Goal: Use online tool/utility: Utilize a website feature to perform a specific function

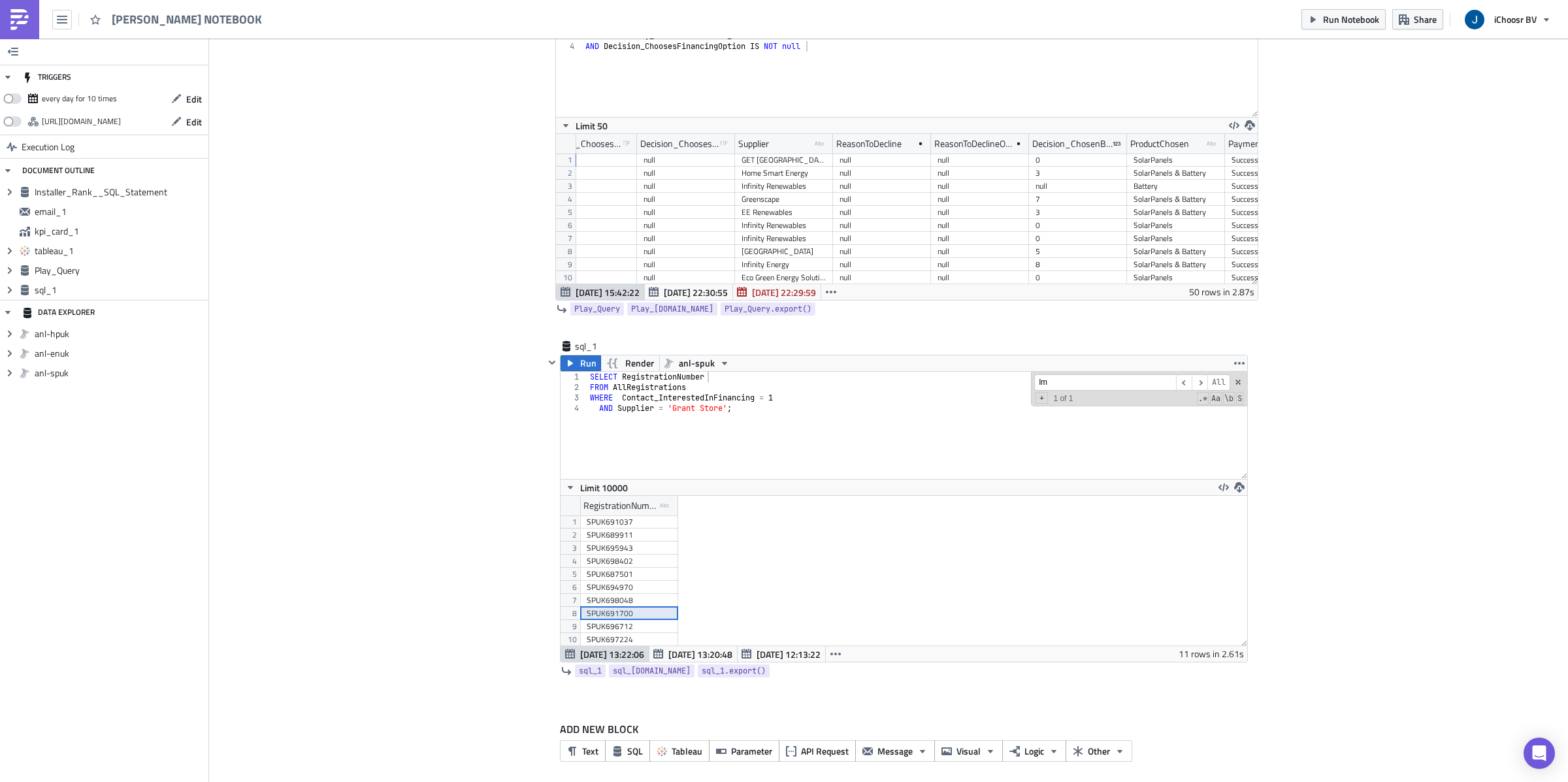
scroll to position [149, 686]
click at [727, 411] on div "SELECT RegistrationNumber FROM AllRegistrations WHERE Contact_InterestedInFinan…" at bounding box center [917, 434] width 660 height 128
type textarea "AND Supplier = 'UPS S';"
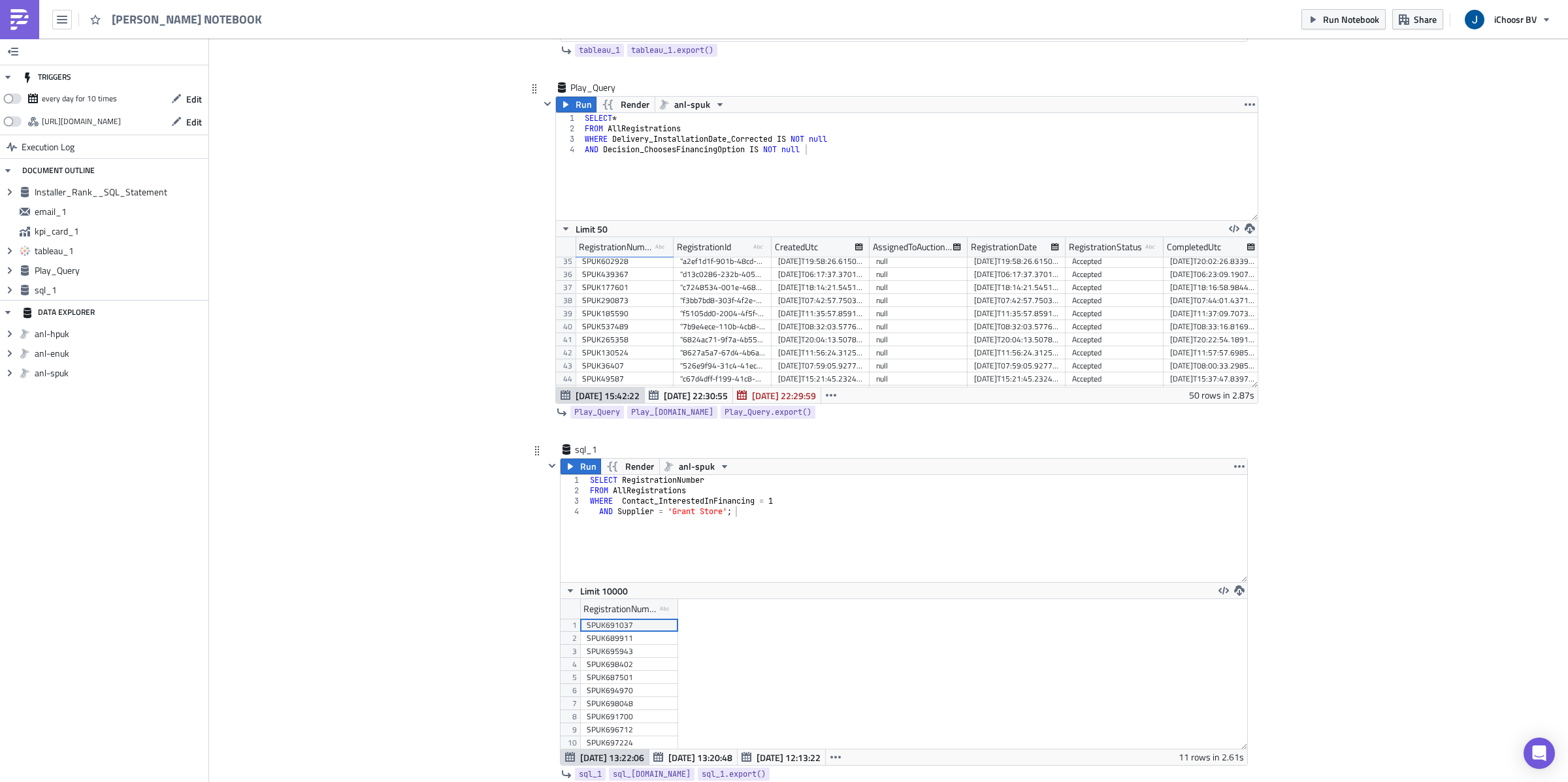
scroll to position [1628, 0]
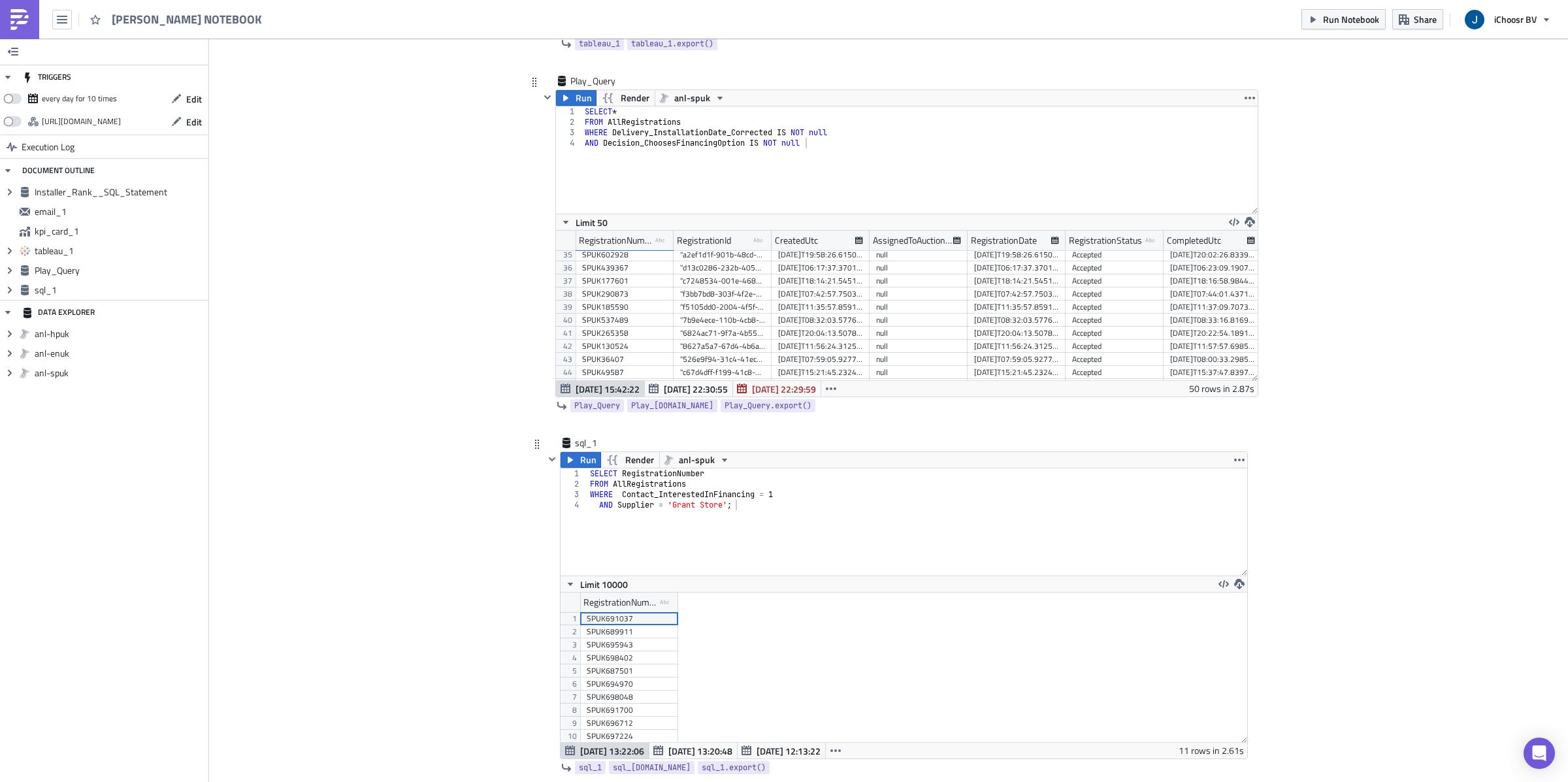
click at [724, 506] on div "SELECT RegistrationNumber FROM AllRegistrations WHERE Contact_InterestedInFinan…" at bounding box center [917, 532] width 660 height 128
click at [582, 468] on span "Run" at bounding box center [588, 459] width 16 height 15
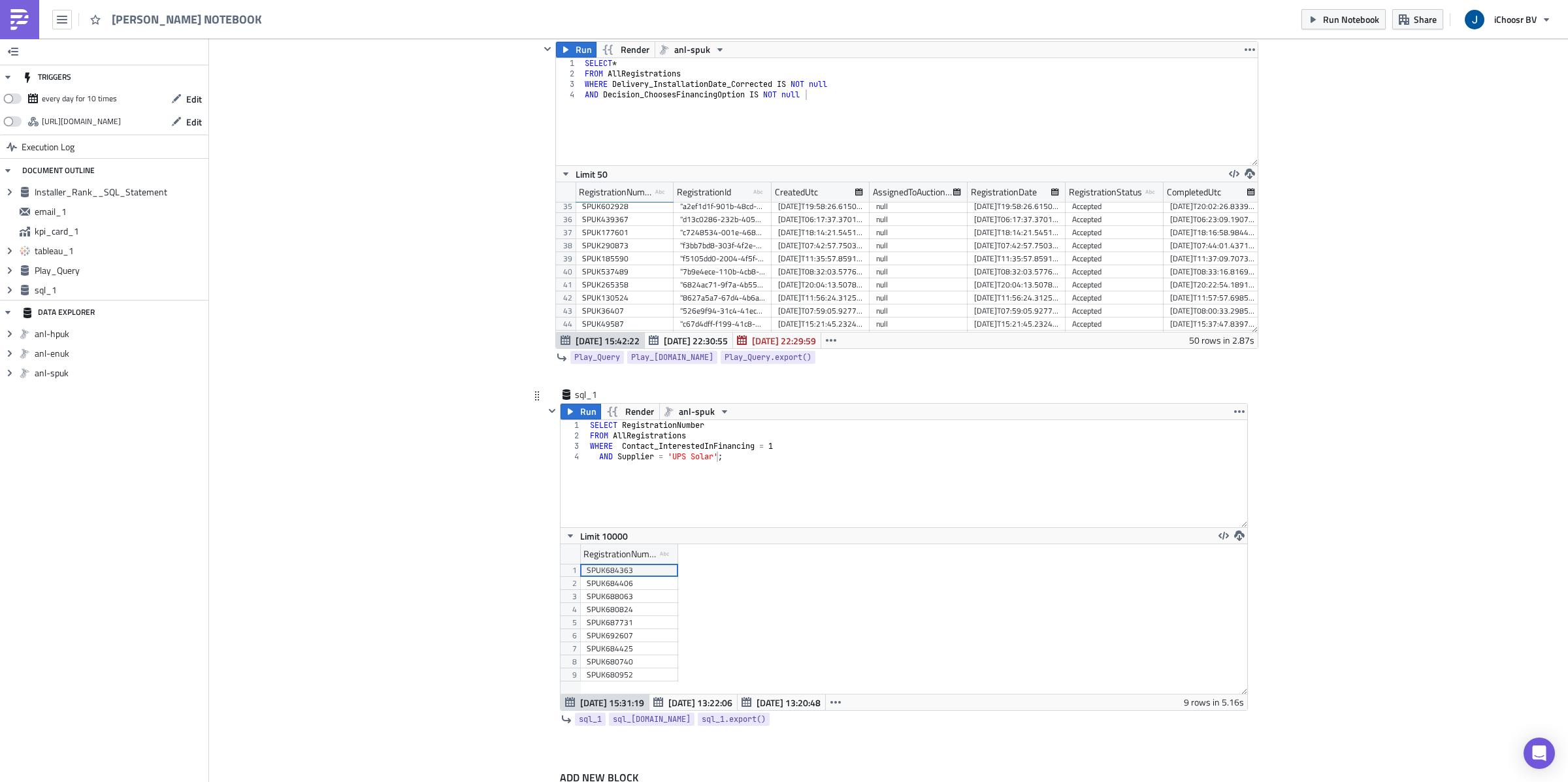
scroll to position [1696, 0]
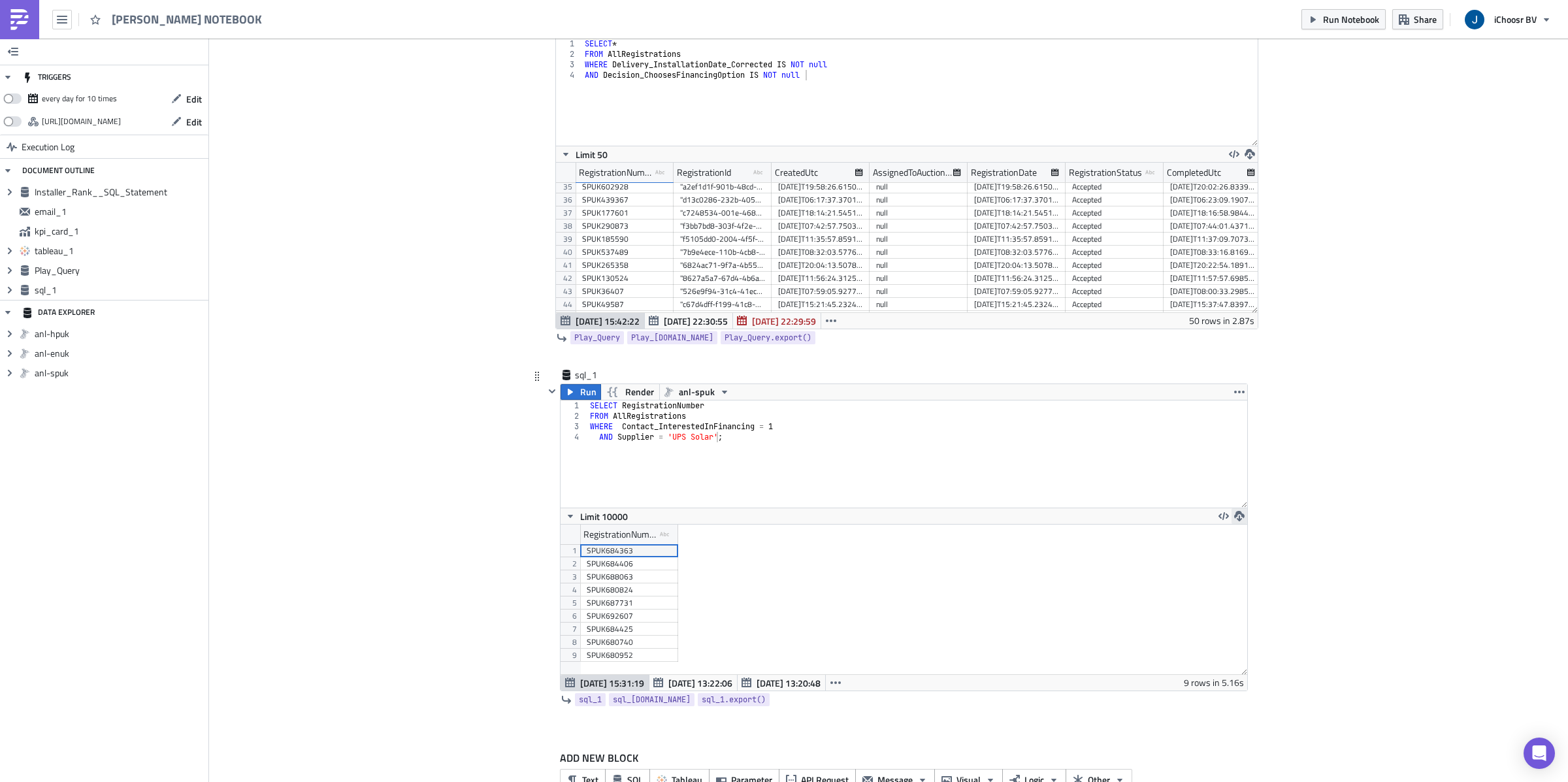
click at [1238, 519] on icon "button" at bounding box center [1239, 516] width 10 height 10
click at [1250, 472] on div "CSV" at bounding box center [1290, 469] width 102 height 13
click at [714, 435] on div "SELECT RegistrationNumber FROM AllRegistrations WHERE Contact_InterestedInFinan…" at bounding box center [917, 464] width 660 height 128
click at [718, 444] on div "SELECT RegistrationNumber FROM AllRegistrations WHERE Contact_InterestedInFinan…" at bounding box center [917, 464] width 660 height 128
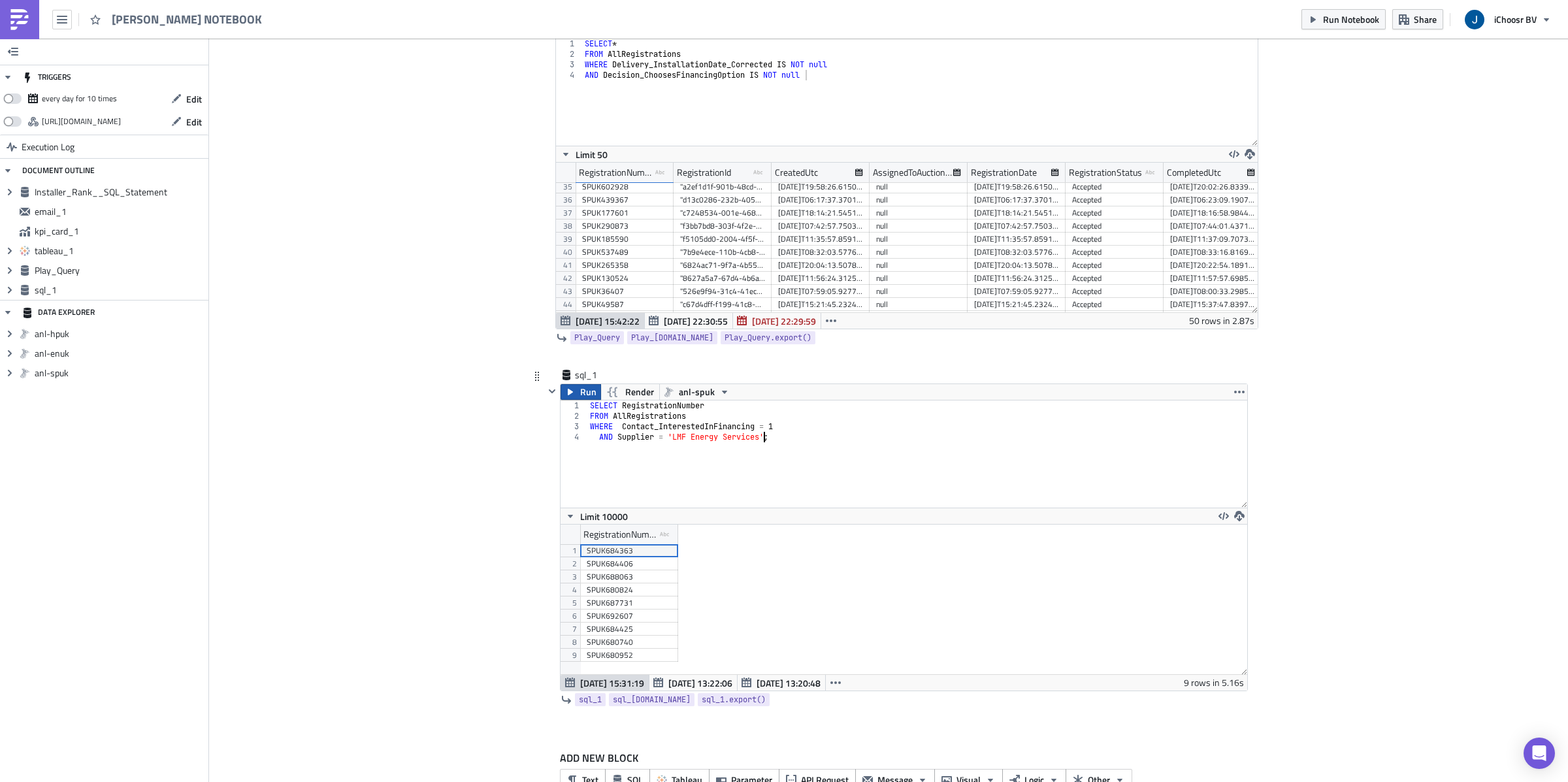
type textarea "AND Supplier = 'LMF Energy Services';"
click at [582, 391] on span "Run" at bounding box center [588, 391] width 16 height 15
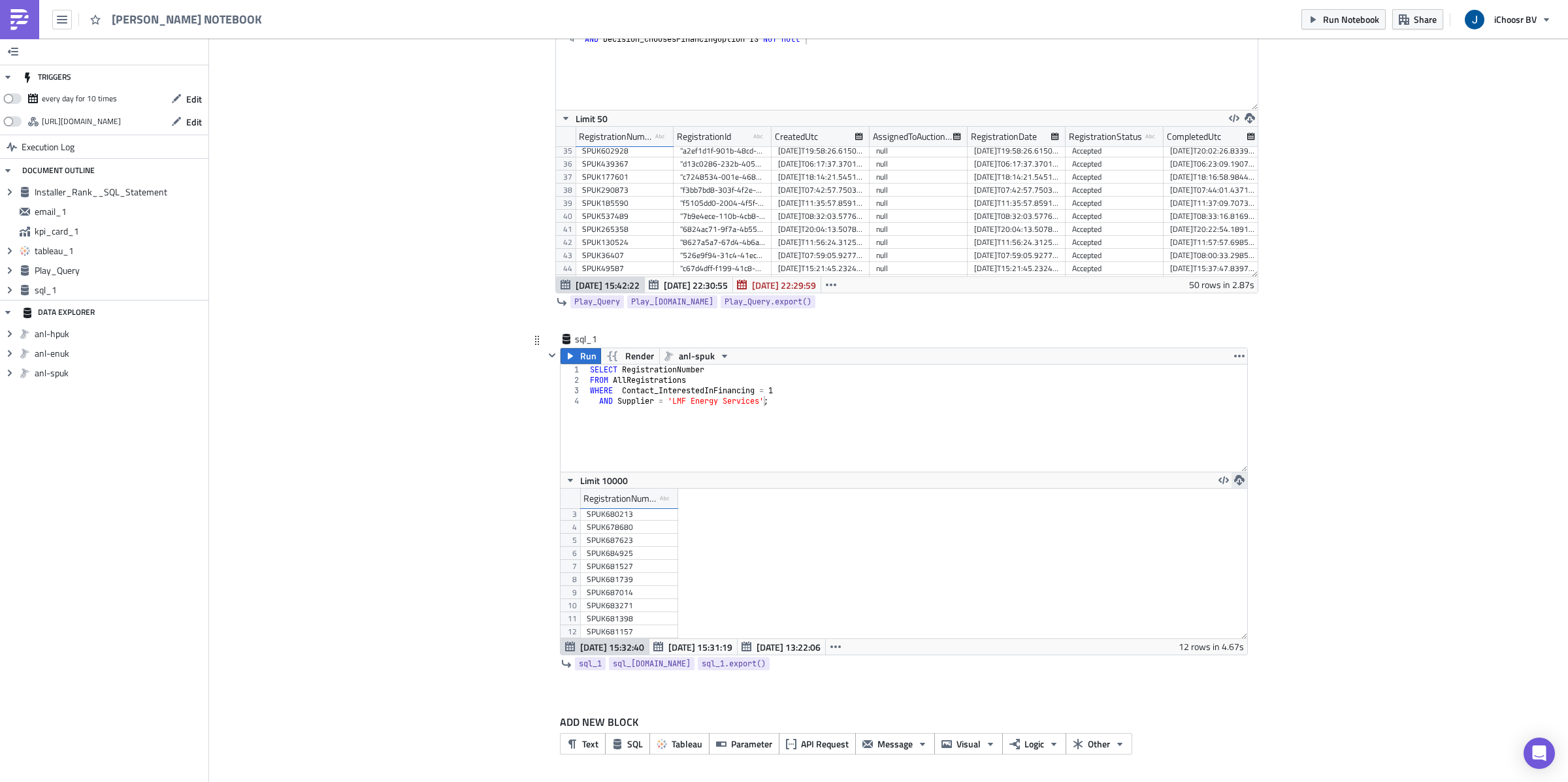
click at [1233, 479] on button "button" at bounding box center [1239, 480] width 15 height 15
click at [1244, 431] on div "CSV" at bounding box center [1290, 429] width 102 height 13
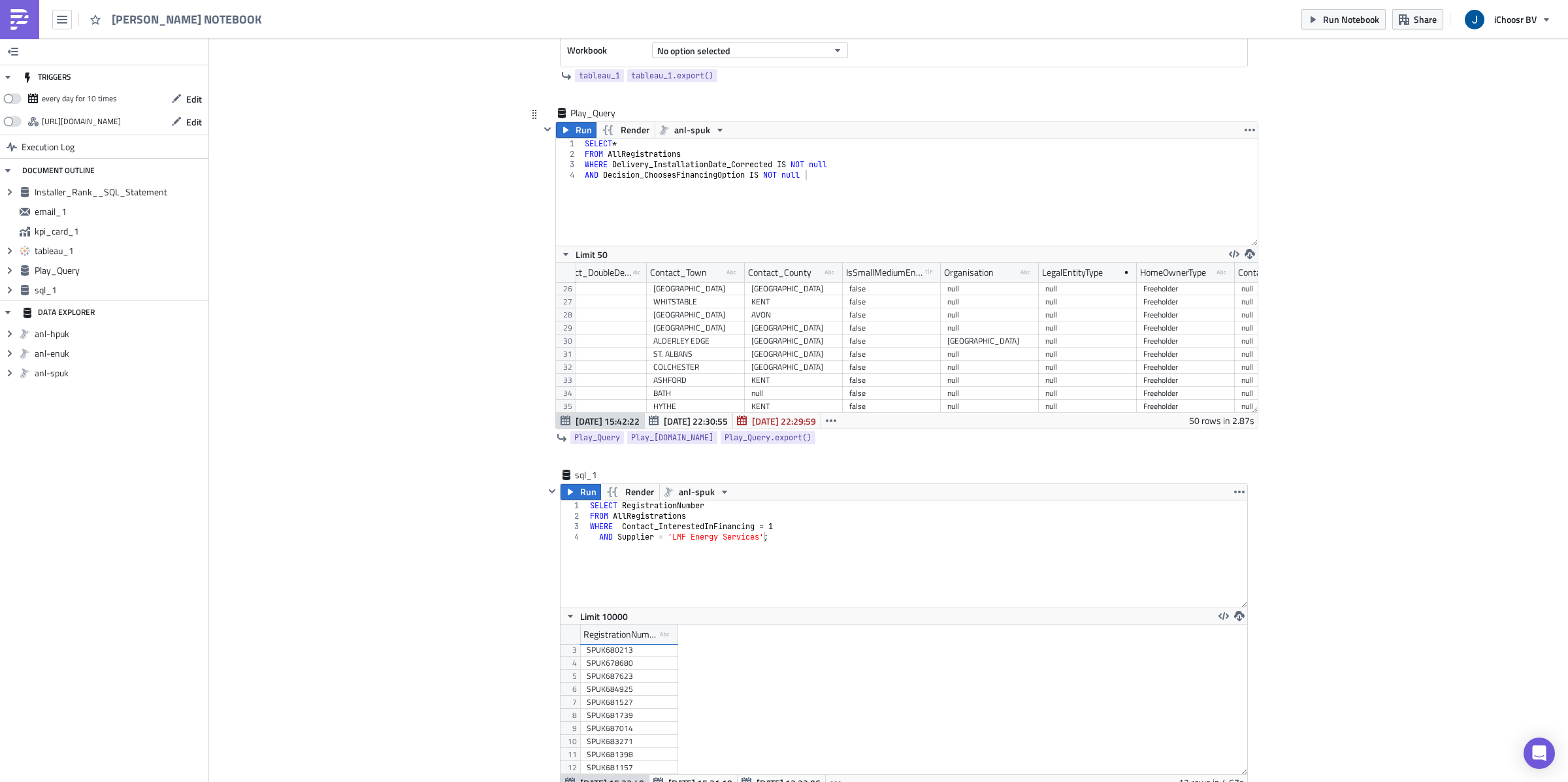
scroll to position [324, 4248]
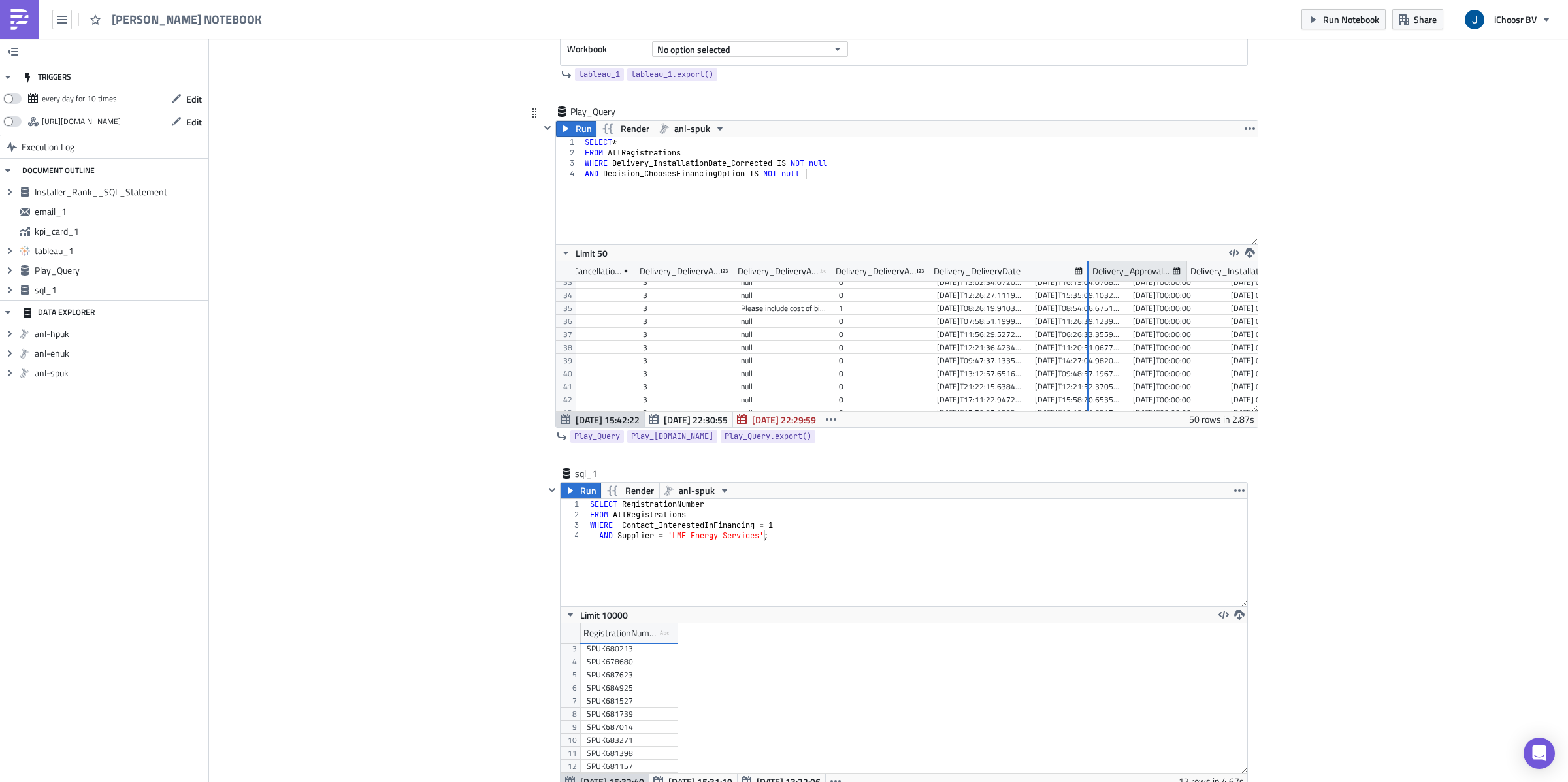
drag, startPoint x: 1028, startPoint y: 275, endPoint x: 1089, endPoint y: 282, distance: 61.4
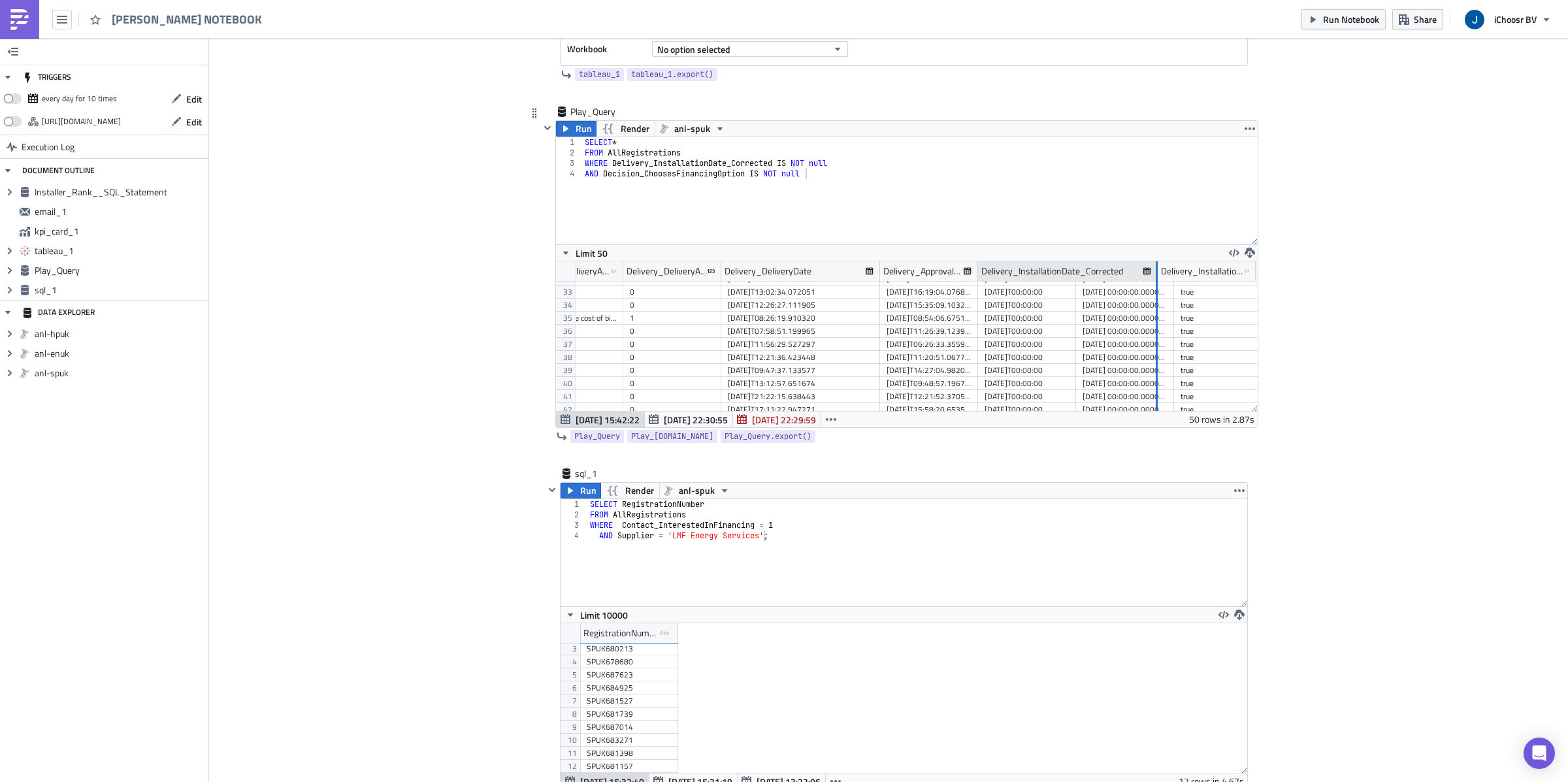
drag, startPoint x: 1074, startPoint y: 272, endPoint x: 1156, endPoint y: 276, distance: 82.1
click at [1156, 276] on div at bounding box center [1157, 272] width 2 height 21
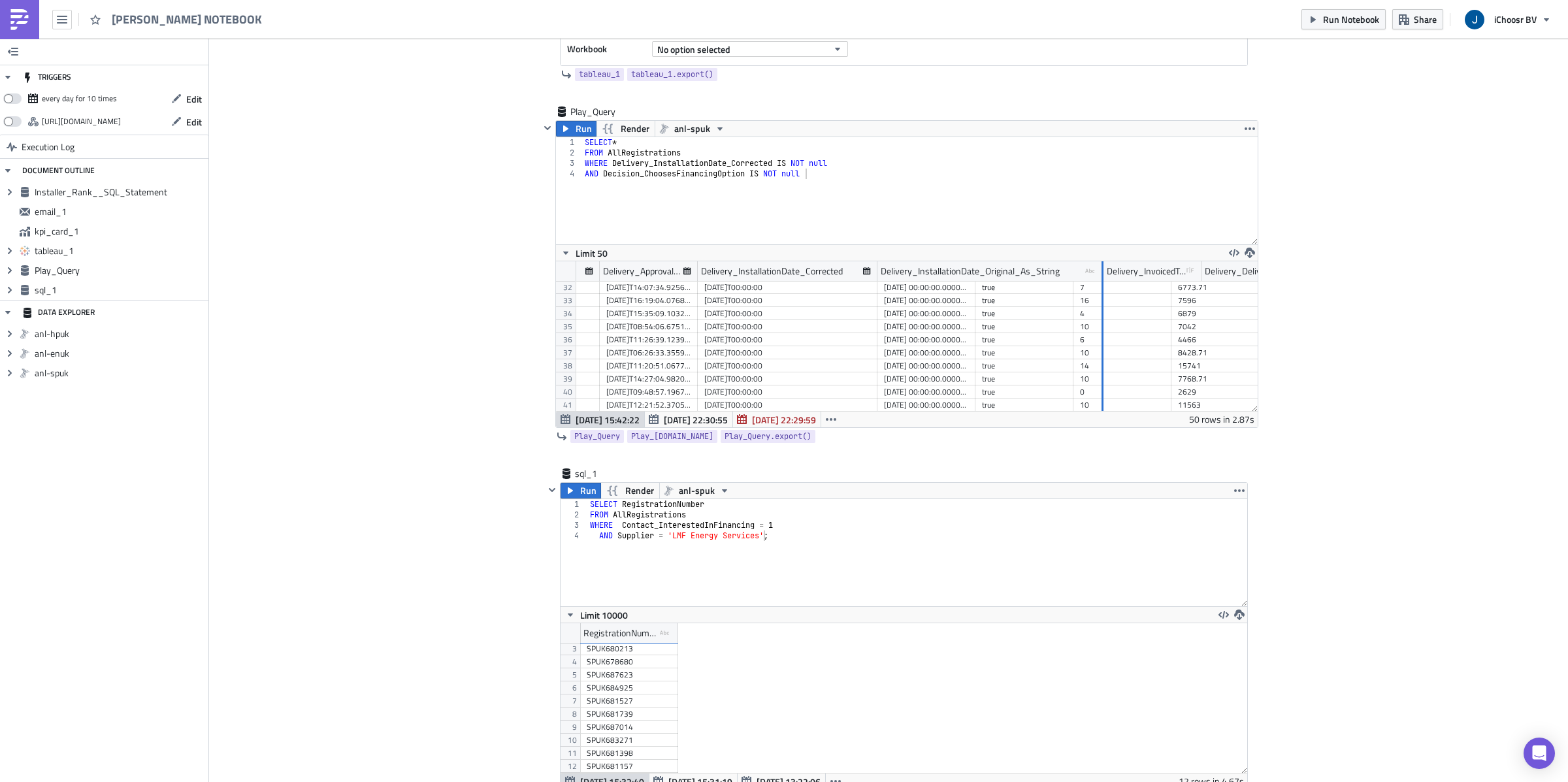
drag, startPoint x: 972, startPoint y: 274, endPoint x: 1101, endPoint y: 285, distance: 129.5
click at [1101, 285] on div "Delivery_DeliveryApprovalStatus Delivery_DeliveryApprovalStatusDescription type…" at bounding box center [906, 336] width 701 height 150
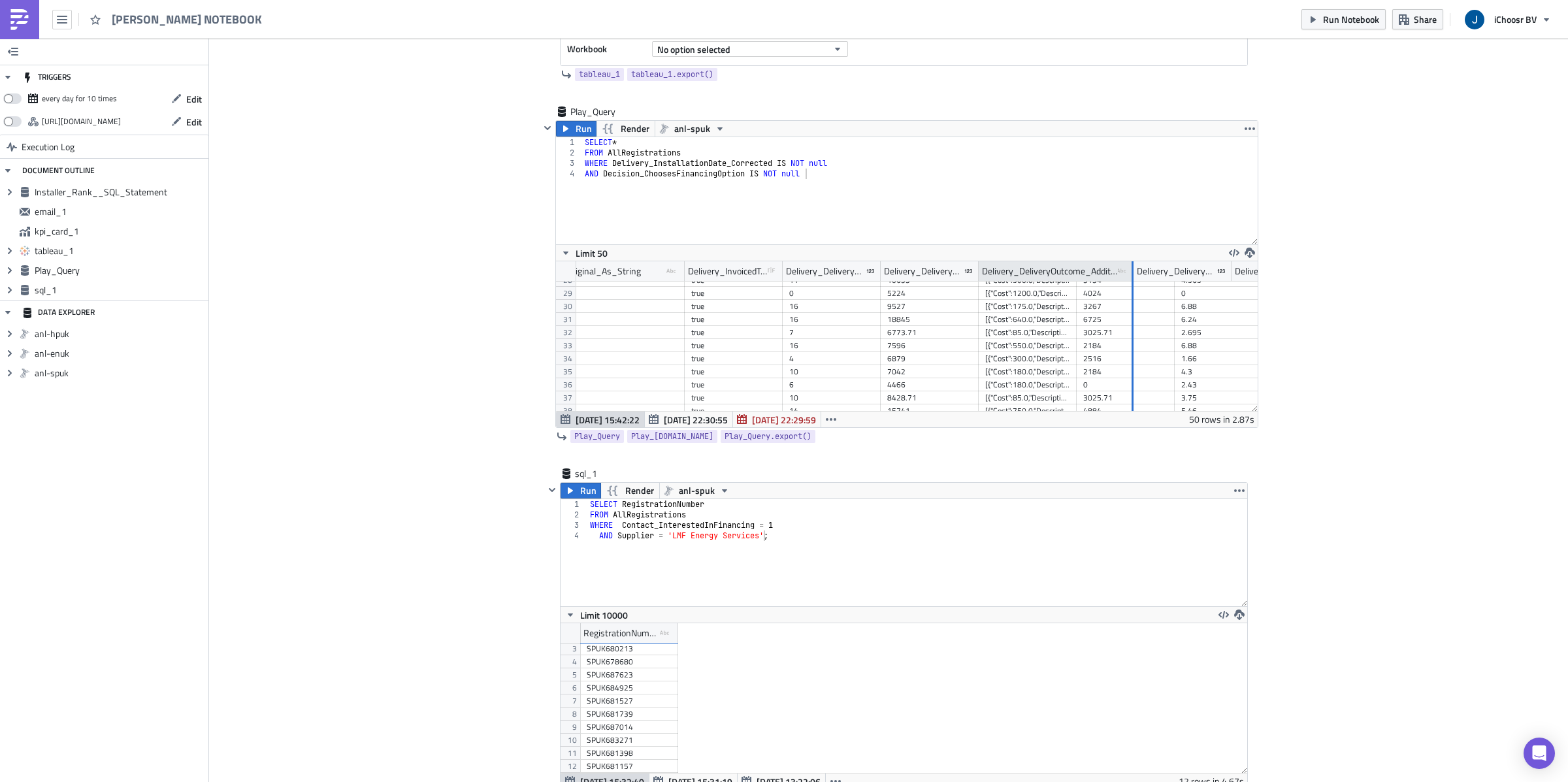
drag, startPoint x: 1072, startPoint y: 274, endPoint x: 1149, endPoint y: 276, distance: 77.0
click at [1133, 276] on div "Delivery_DeliveryOutcome_AdditionalCosts type-text Created with Sketch." at bounding box center [1056, 271] width 155 height 20
